Goal: Transaction & Acquisition: Download file/media

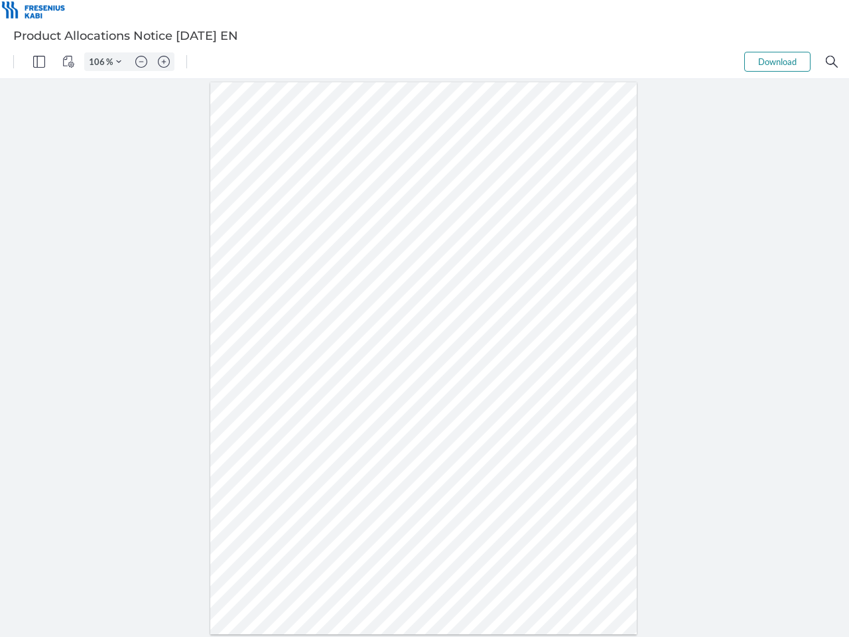
click at [39, 62] on img "Panel" at bounding box center [39, 62] width 12 height 12
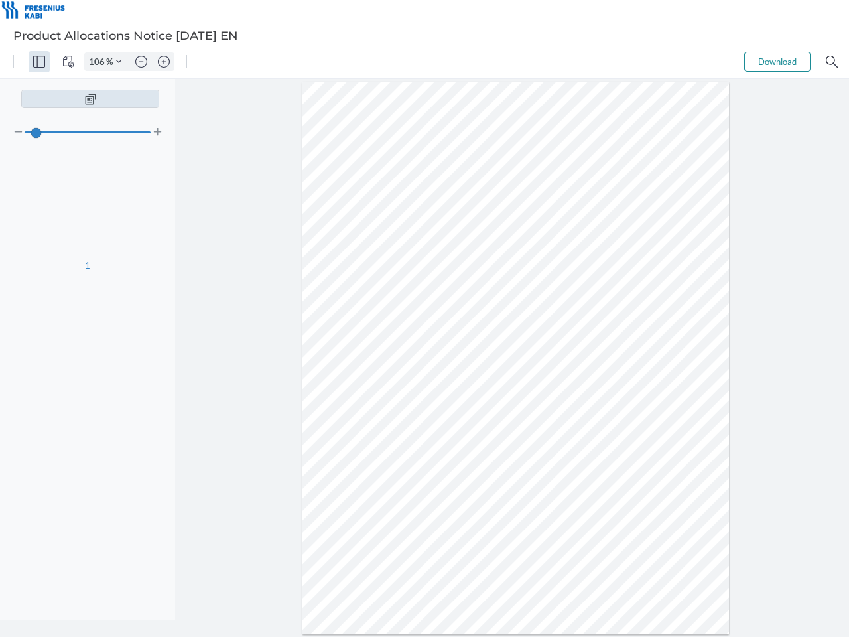
click at [68, 62] on img "View Controls" at bounding box center [68, 62] width 12 height 12
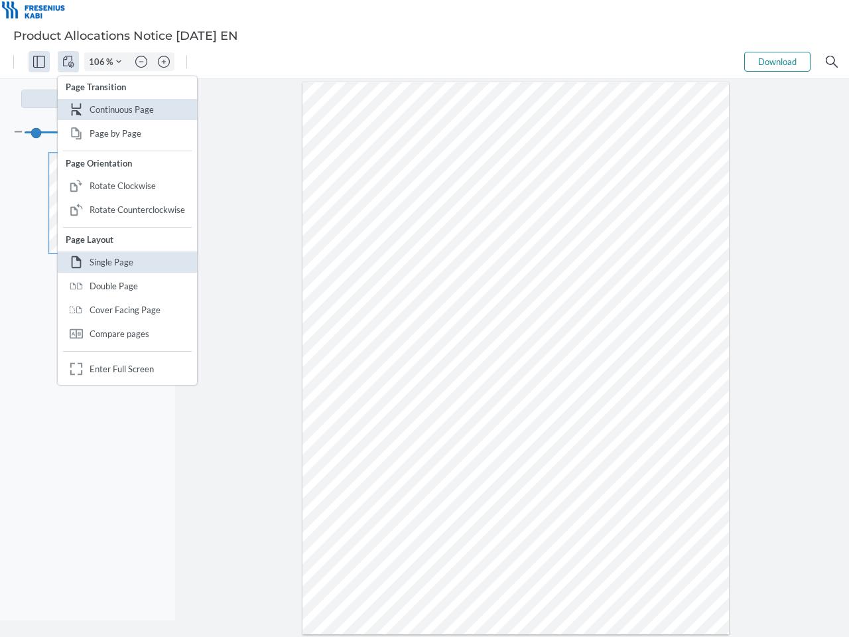
click at [99, 62] on input "106" at bounding box center [95, 62] width 21 height 12
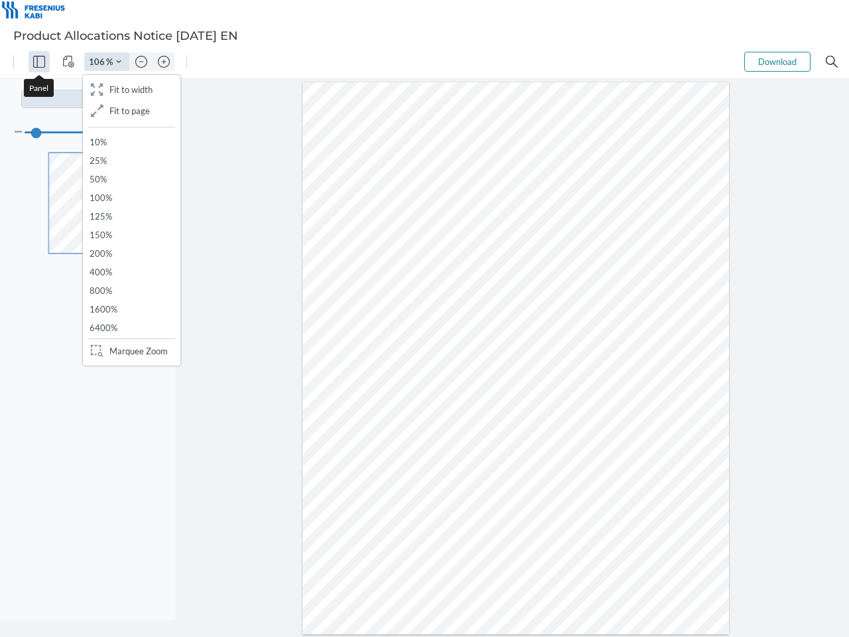
click at [119, 62] on img "Zoom Controls" at bounding box center [118, 61] width 5 height 5
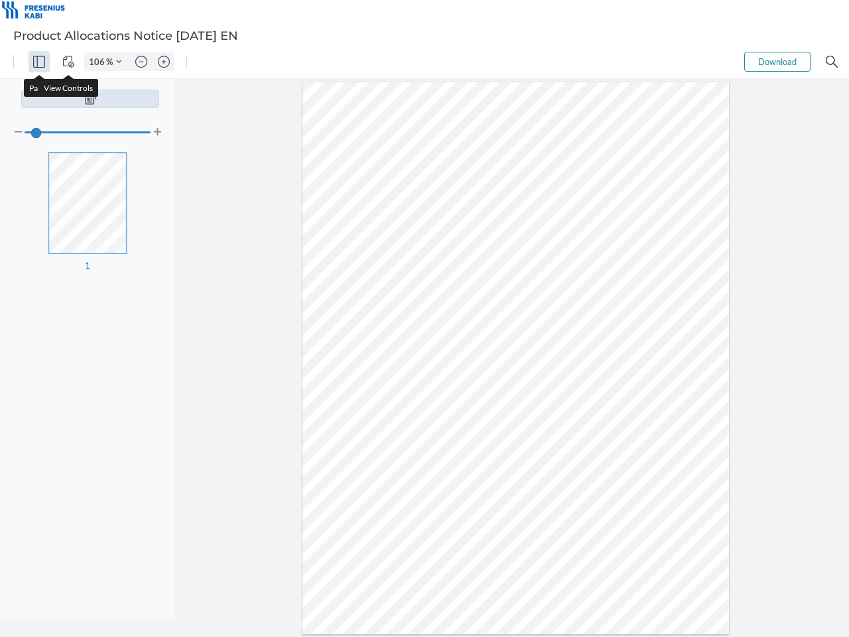
click at [141, 62] on img "Zoom out" at bounding box center [141, 62] width 12 height 12
click at [164, 62] on img "Zoom in" at bounding box center [164, 62] width 12 height 12
type input "106"
click at [778, 62] on button "Download" at bounding box center [777, 62] width 66 height 20
click at [832, 62] on img "Search" at bounding box center [832, 62] width 12 height 12
